Goal: Communication & Community: Answer question/provide support

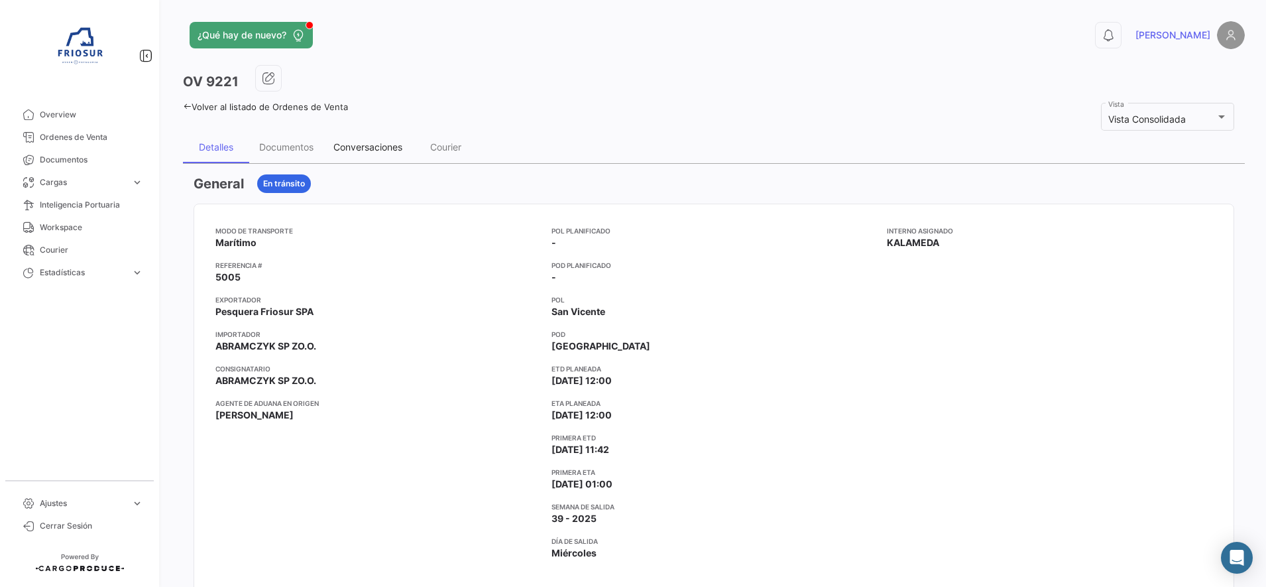
click at [383, 143] on div "Conversaciones" at bounding box center [367, 146] width 69 height 11
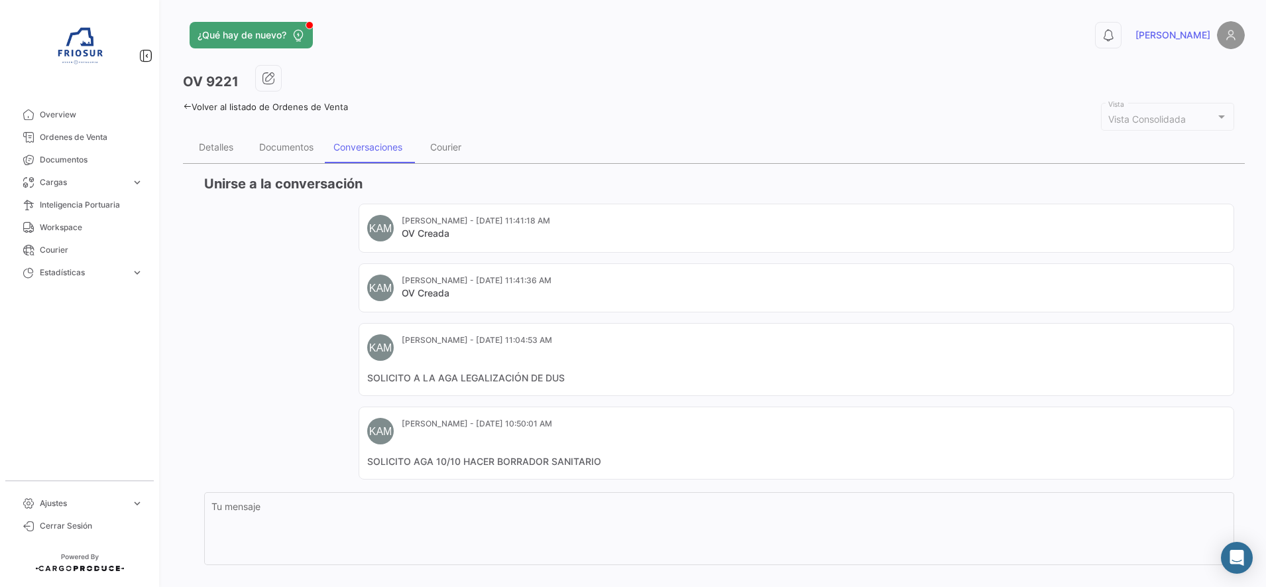
click at [186, 108] on icon at bounding box center [187, 106] width 9 height 9
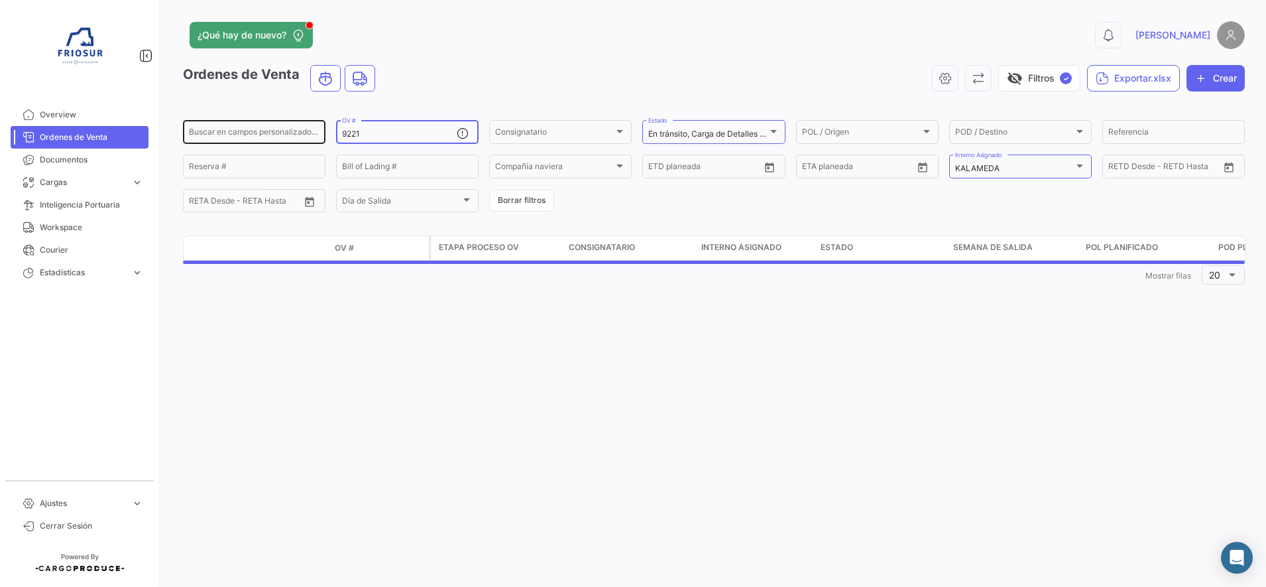
drag, startPoint x: 398, startPoint y: 133, endPoint x: 272, endPoint y: 123, distance: 125.7
click at [0, 0] on div "Buscar en campos personalizados... 9221 OV # Consignatario Consignatario En trá…" at bounding box center [0, 0] width 0 height 0
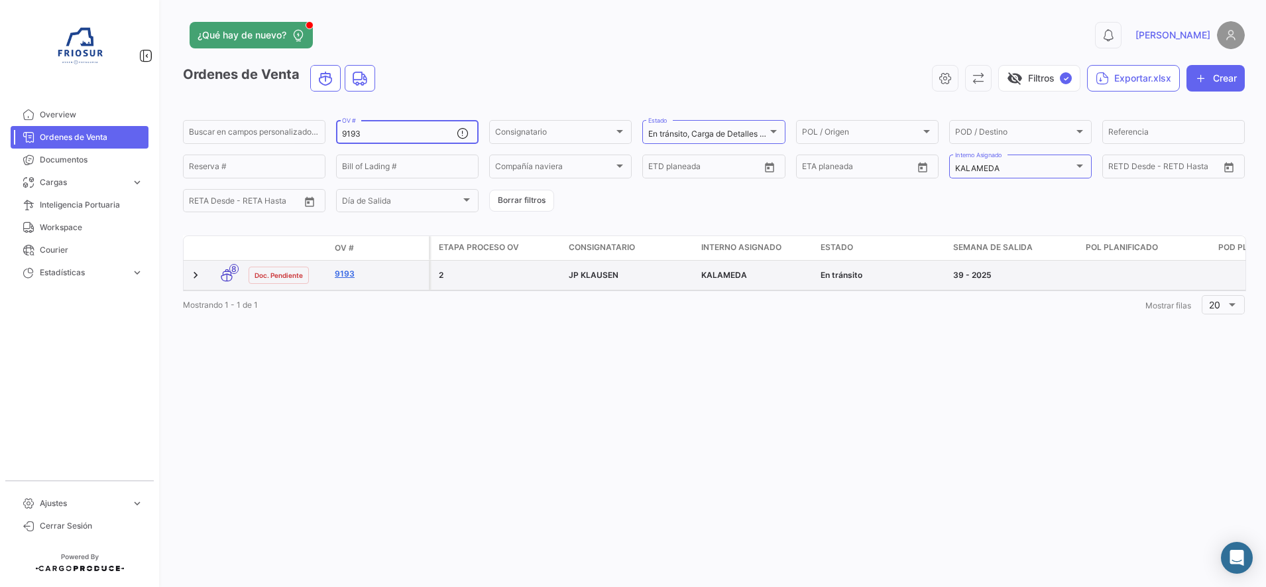
type input "9193"
click at [351, 274] on link "9193" at bounding box center [379, 274] width 89 height 12
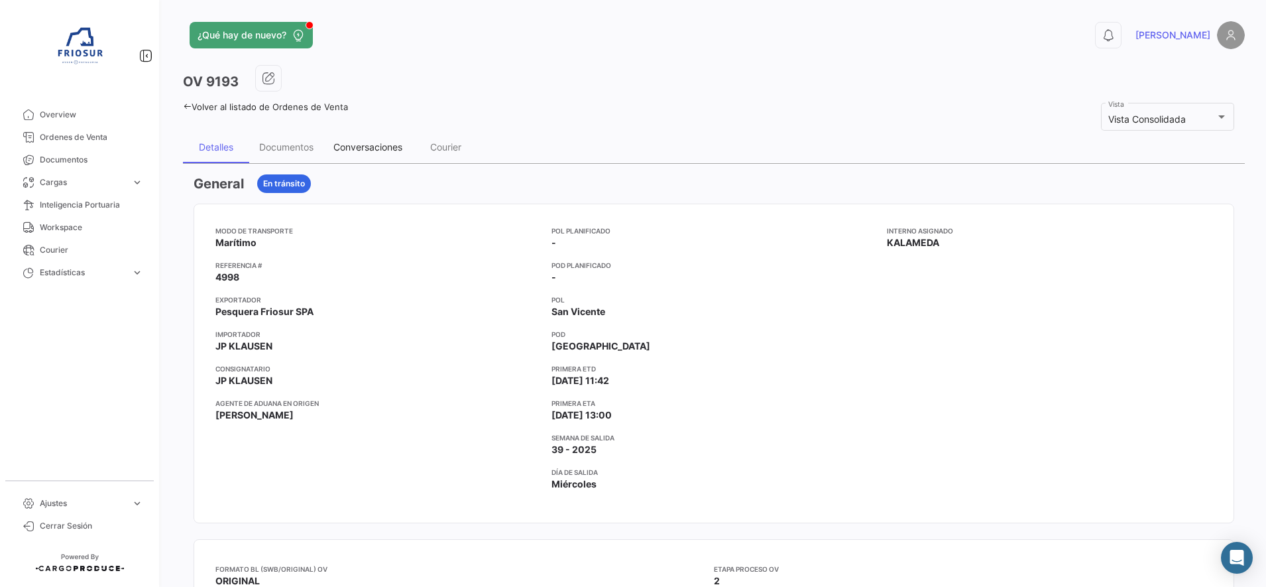
click at [367, 154] on div "Conversaciones" at bounding box center [368, 147] width 89 height 32
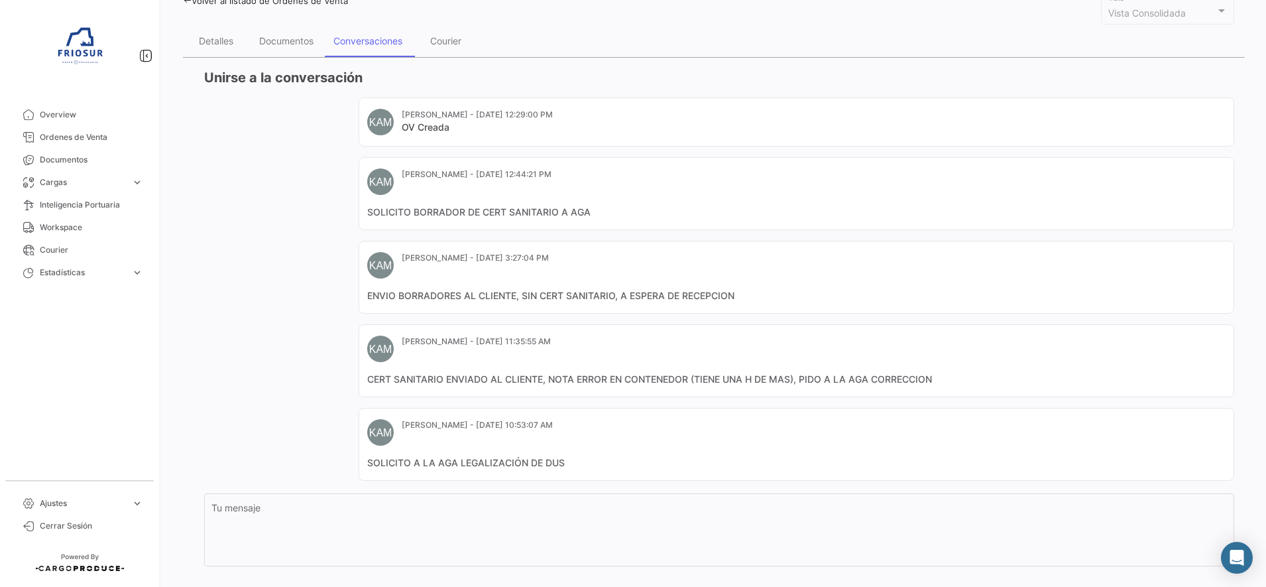
scroll to position [180, 0]
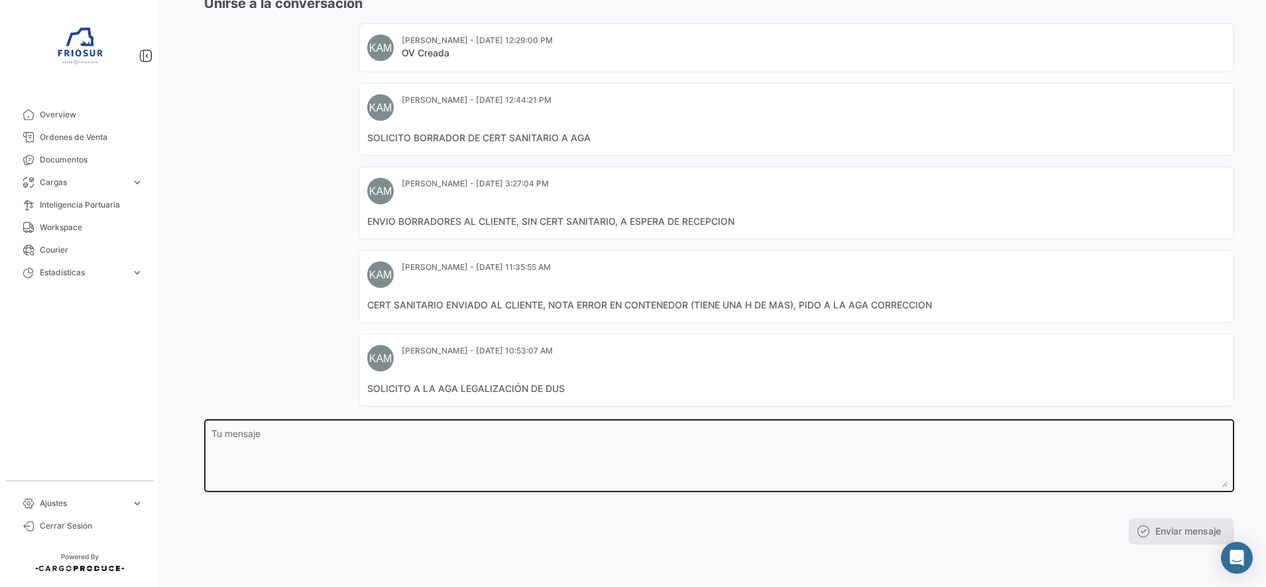
click at [473, 425] on div "Tu mensaje" at bounding box center [719, 454] width 1016 height 75
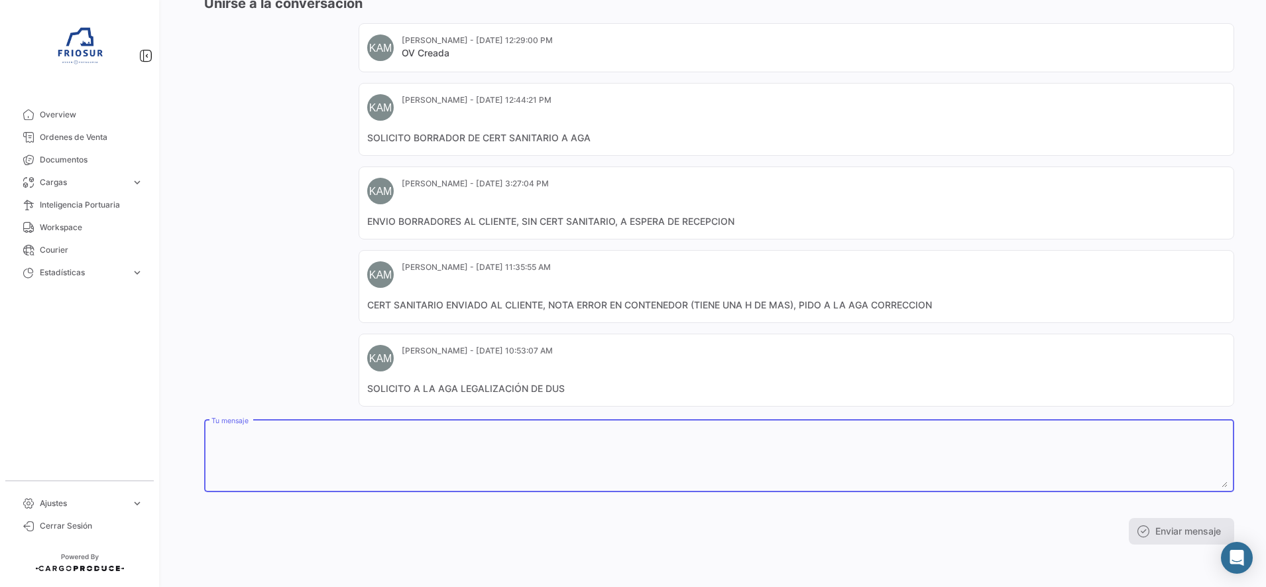
click at [476, 442] on textarea "Tu mensaje" at bounding box center [719, 458] width 1016 height 58
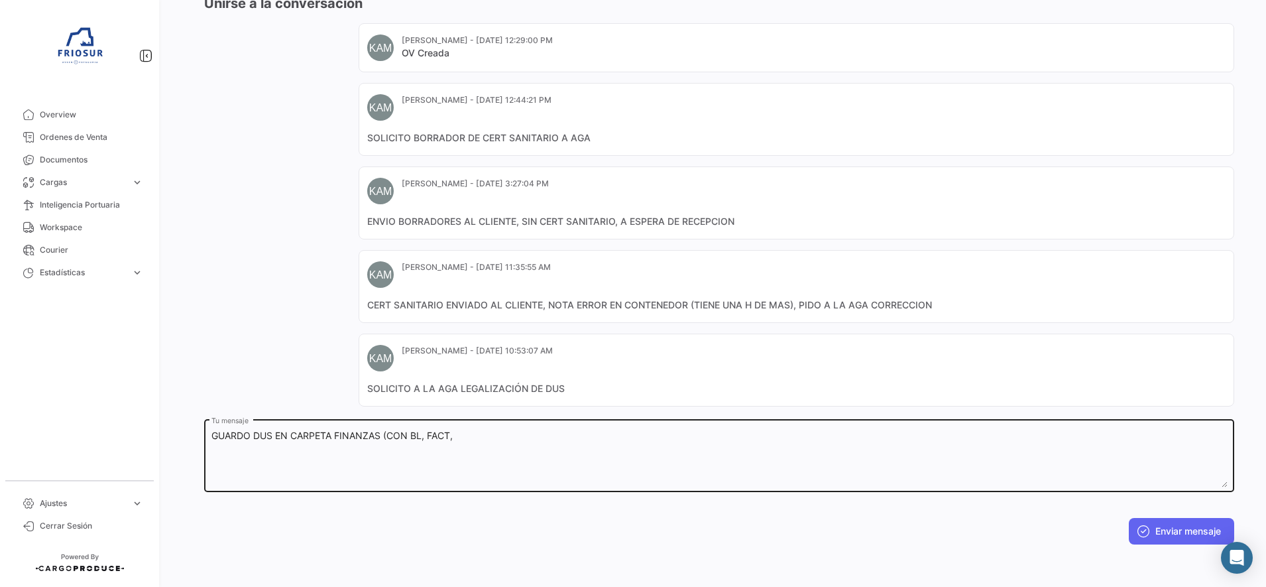
click at [501, 438] on textarea "GUARDO DUS EN CARPETA FINANZAS (CON BL, FACT," at bounding box center [719, 458] width 1016 height 58
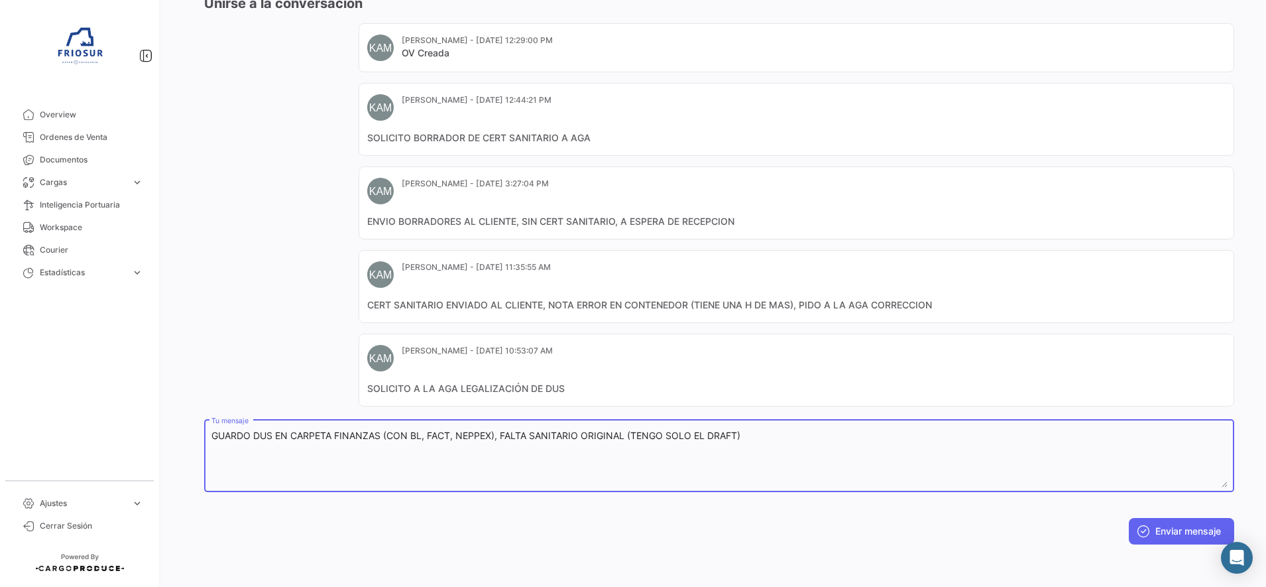
drag, startPoint x: 754, startPoint y: 434, endPoint x: 147, endPoint y: 429, distance: 607.9
click at [147, 429] on mat-sidenav-container "Overview Ordenes de Venta Documentos Cargas expand_more Cargas Marítimas Cargas…" at bounding box center [633, 293] width 1266 height 587
type textarea "GUARDO DUS EN CARPETA FINANZAS (CON BL, FACT, NEPPEX), FALTA SANITARIO ORIGINAL…"
click at [1172, 532] on button "Enviar mensaje" at bounding box center [1181, 531] width 105 height 27
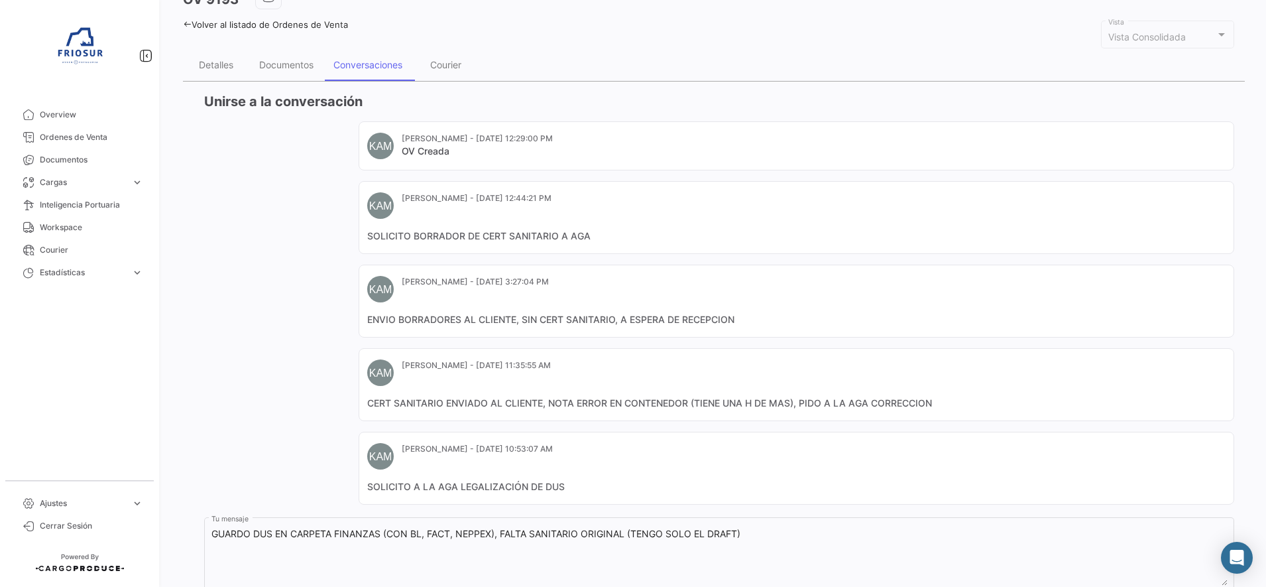
scroll to position [0, 0]
